Goal: Find specific page/section: Find specific page/section

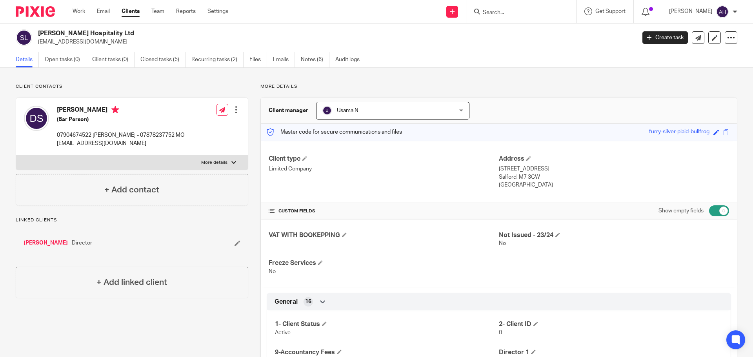
scroll to position [752, 0]
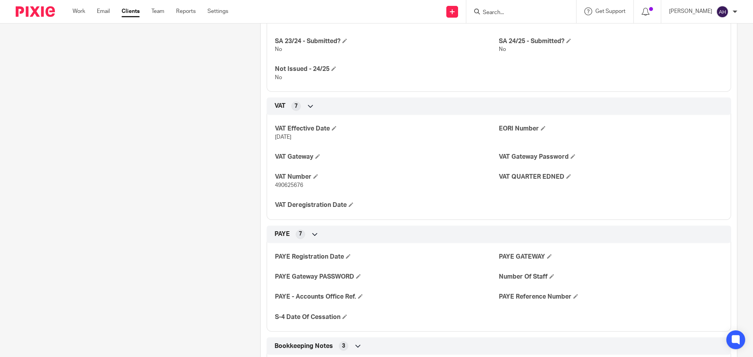
click at [552, 15] on input "Search" at bounding box center [517, 12] width 71 height 7
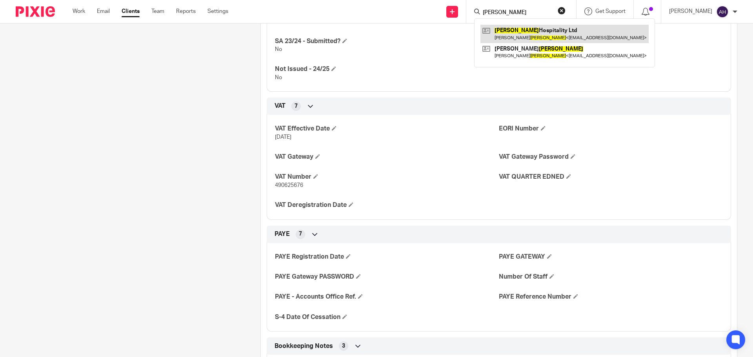
type input "stanley"
click at [557, 34] on link at bounding box center [564, 34] width 168 height 18
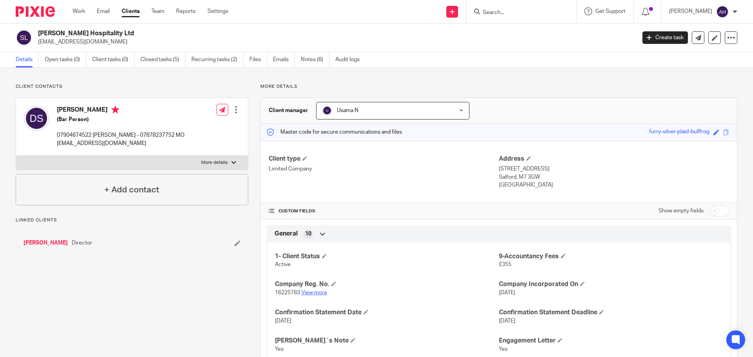
click at [317, 292] on link "View more" at bounding box center [314, 292] width 26 height 5
